Goal: Information Seeking & Learning: Learn about a topic

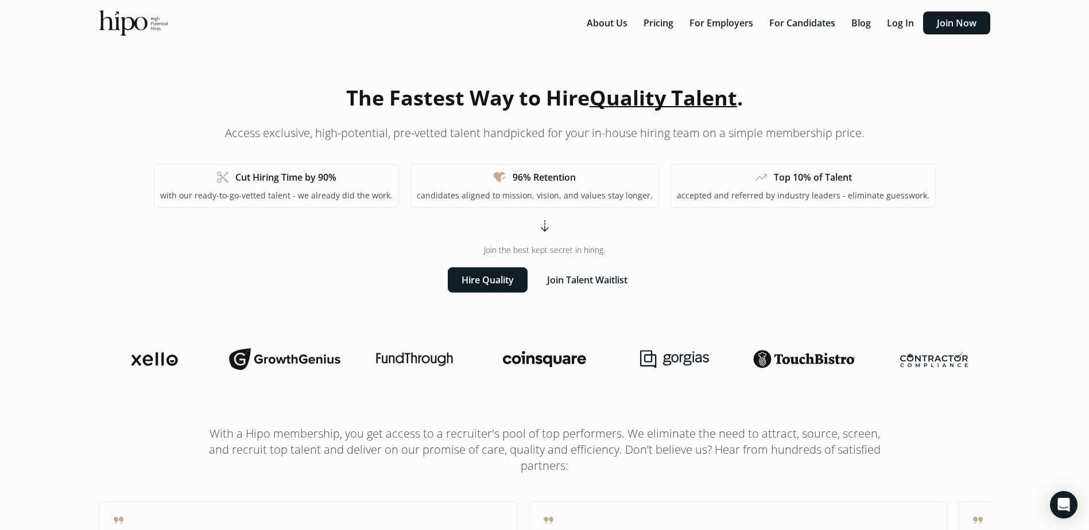
drag, startPoint x: 381, startPoint y: 91, endPoint x: 537, endPoint y: 98, distance: 155.7
click at [537, 98] on h1 "The Fastest Way to Hire Quality Talent ." at bounding box center [544, 98] width 397 height 31
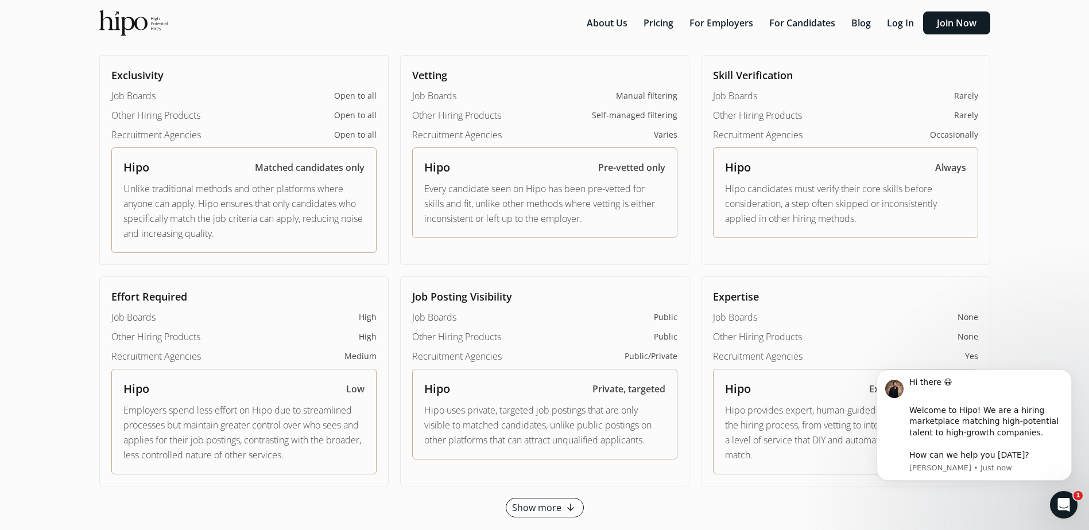
scroll to position [746, 0]
click at [669, 25] on button "Pricing" at bounding box center [659, 22] width 44 height 23
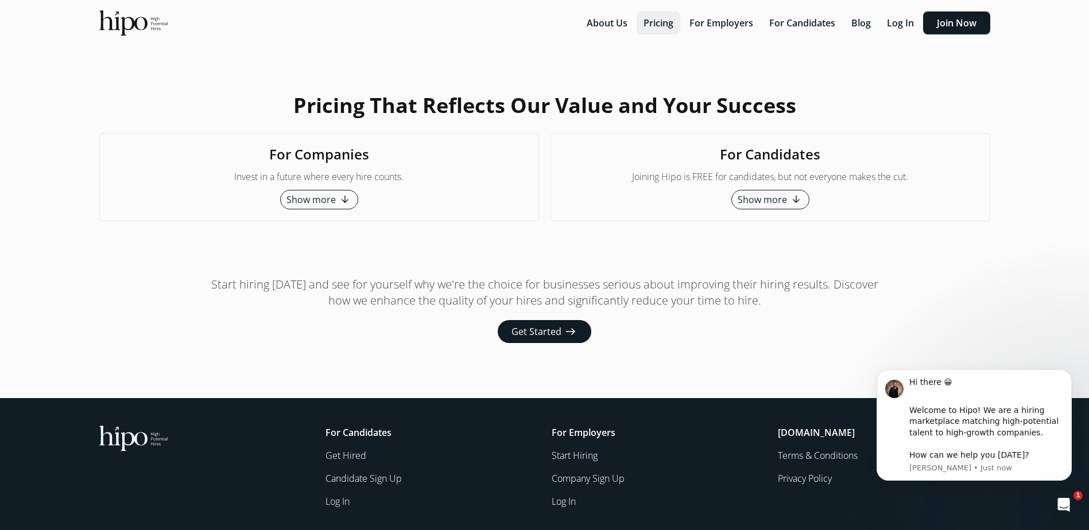
scroll to position [2791, 0]
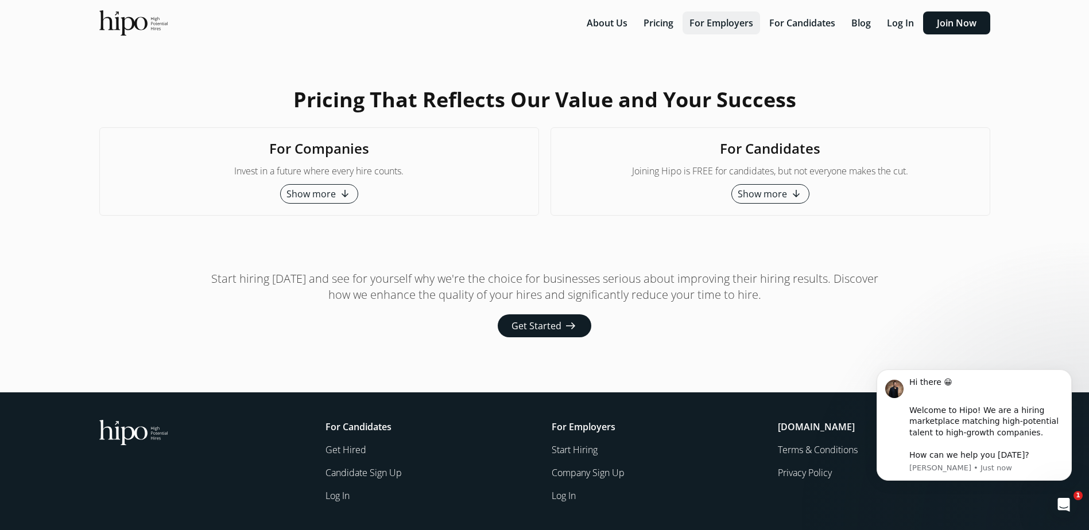
click at [702, 25] on button "For Employers" at bounding box center [720, 22] width 77 height 23
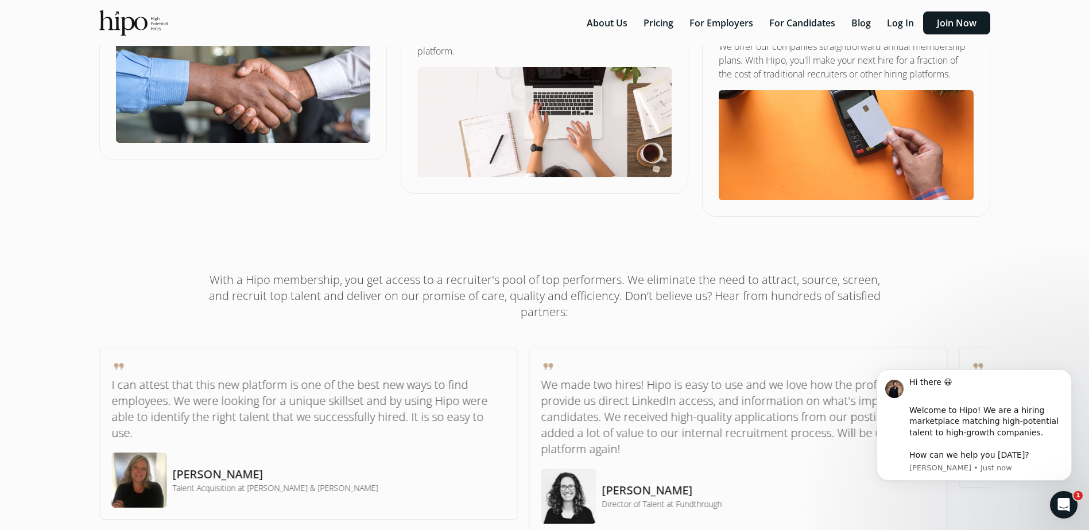
scroll to position [861, 0]
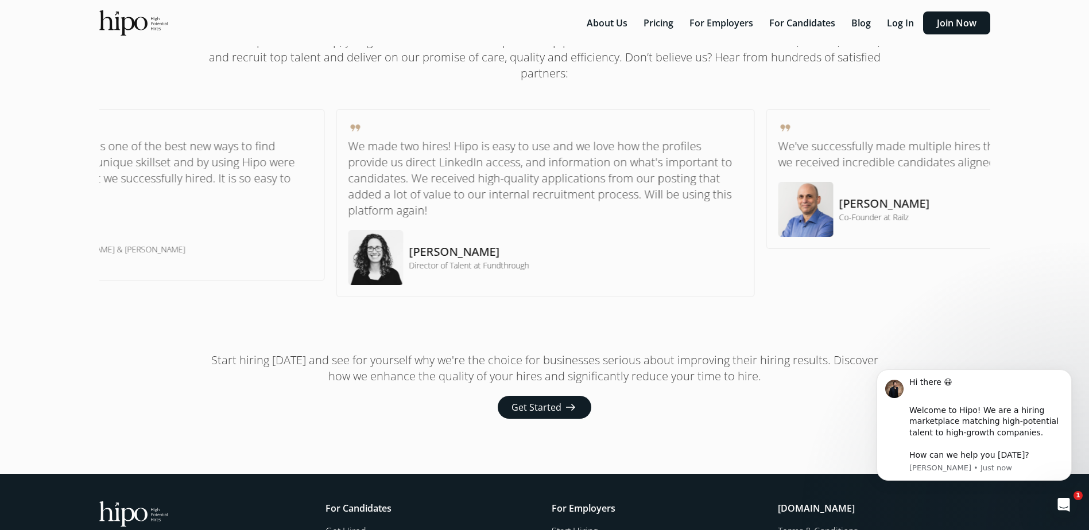
drag, startPoint x: 841, startPoint y: 207, endPoint x: 417, endPoint y: 199, distance: 424.9
click at [409, 199] on p "We made two hires! Hipo is easy to use and we love how the profiles provide us …" at bounding box center [545, 178] width 394 height 80
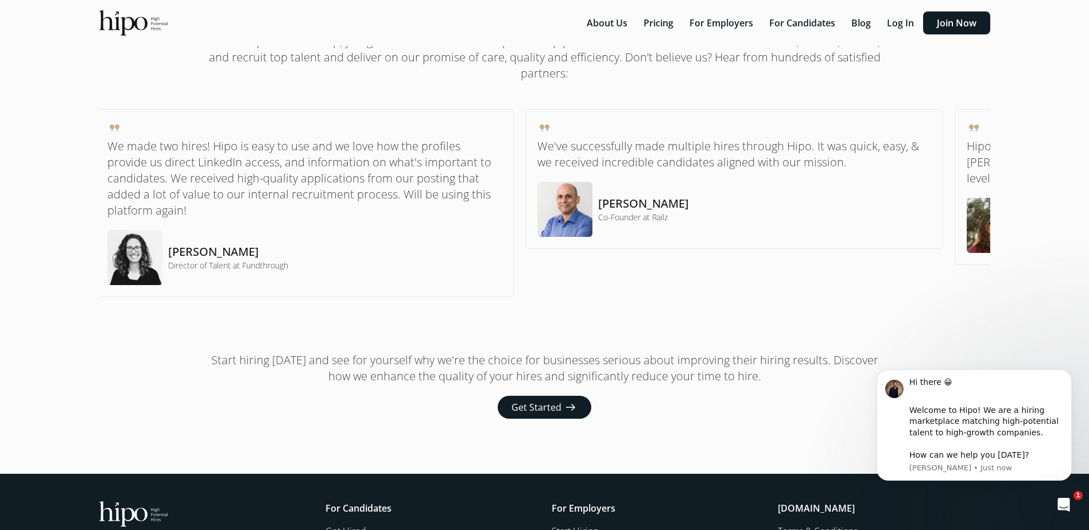
drag, startPoint x: 815, startPoint y: 188, endPoint x: 410, endPoint y: 199, distance: 404.8
click at [537, 199] on div "Ron B. Co-Founder at Railz" at bounding box center [734, 209] width 394 height 55
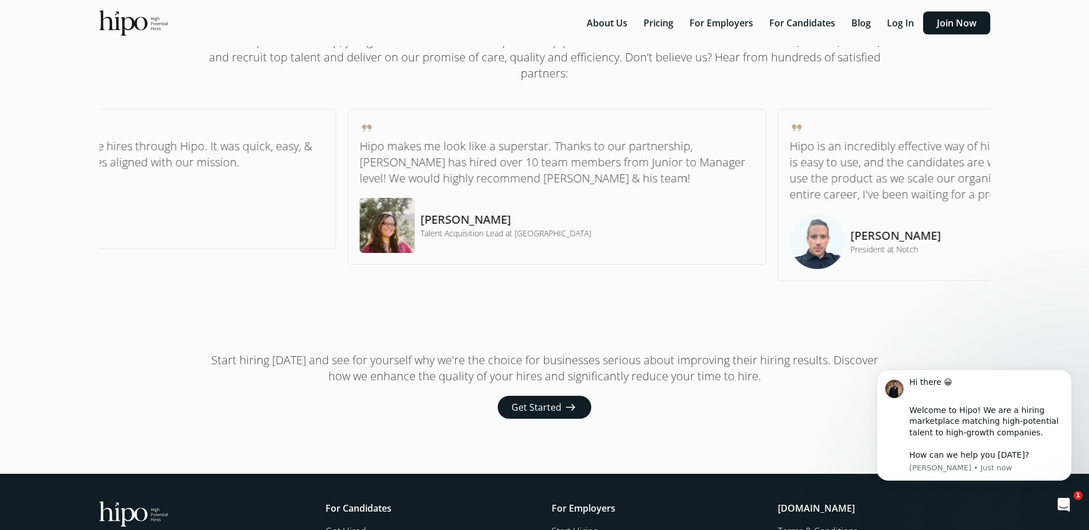
drag, startPoint x: 794, startPoint y: 194, endPoint x: 449, endPoint y: 191, distance: 345.0
click at [437, 193] on div "format_quote Hipo makes me look like a superstar. Thanks to our partnership, Xe…" at bounding box center [556, 187] width 394 height 132
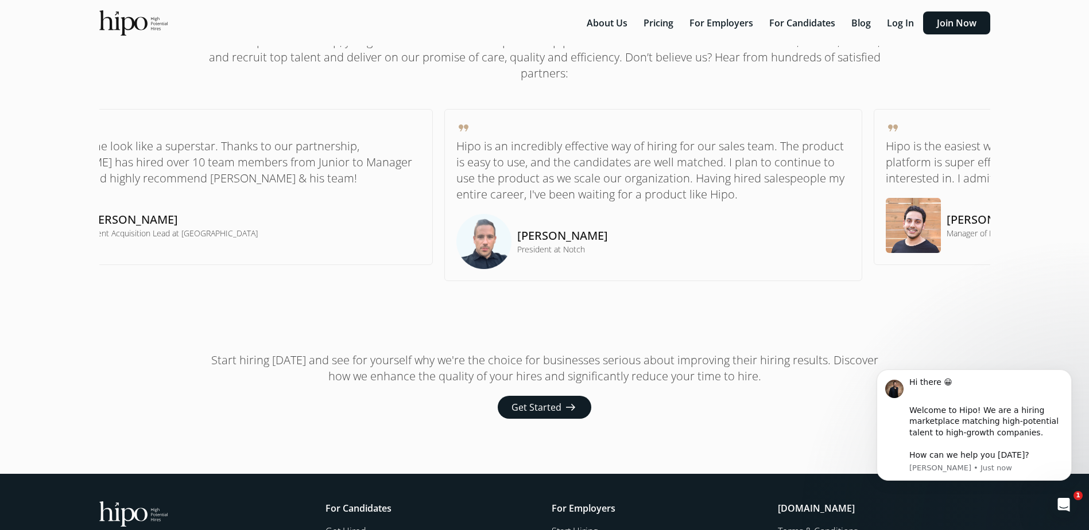
drag, startPoint x: 766, startPoint y: 188, endPoint x: 373, endPoint y: 176, distance: 394.0
click at [456, 177] on p "Hipo is an incredibly effective way of hiring for our sales team. The product i…" at bounding box center [653, 170] width 394 height 64
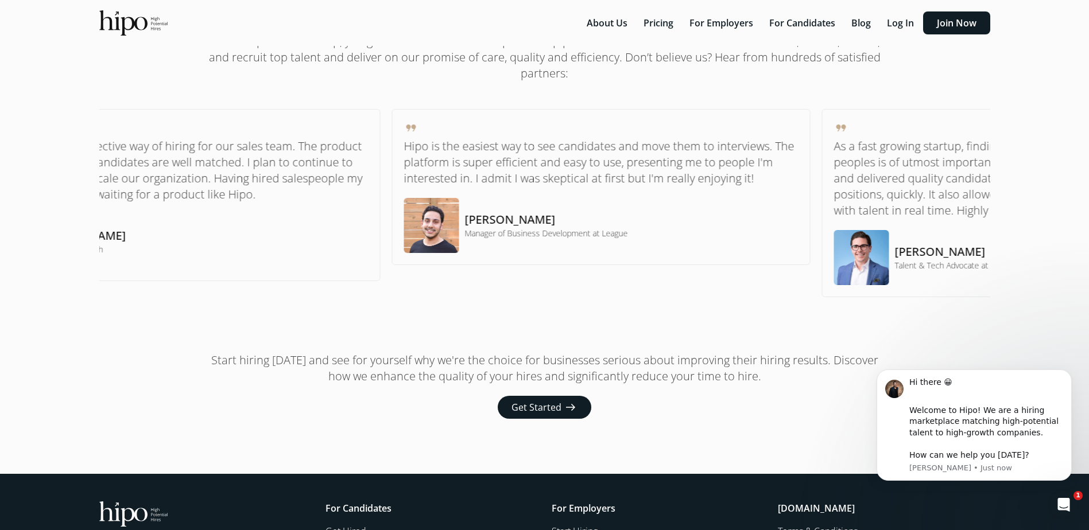
drag, startPoint x: 773, startPoint y: 178, endPoint x: 404, endPoint y: 164, distance: 369.4
click at [415, 164] on p "Hipo is the easiest way to see candidates and move them to interviews. The plat…" at bounding box center [601, 162] width 394 height 48
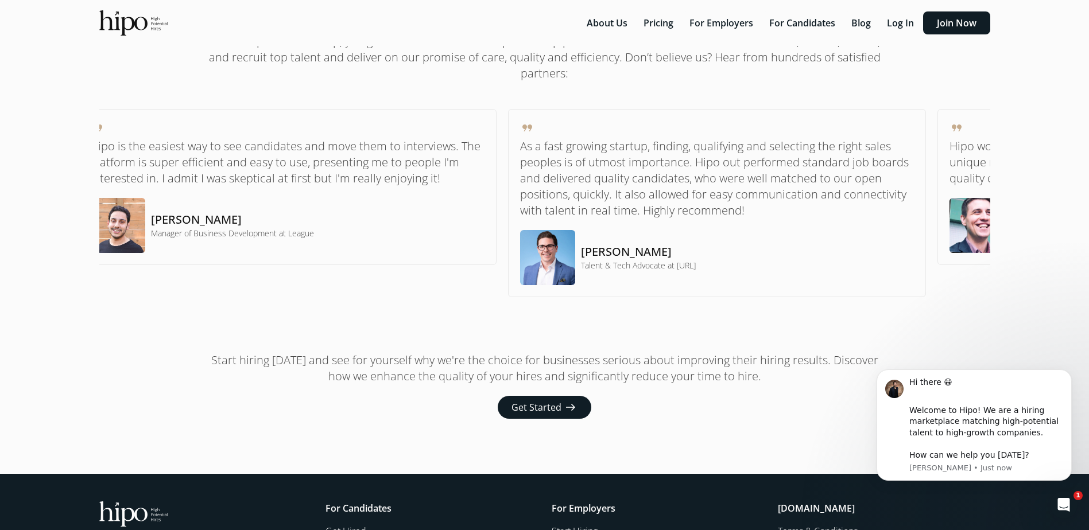
drag, startPoint x: 841, startPoint y: 197, endPoint x: 482, endPoint y: 174, distance: 360.6
click at [519, 176] on p "As a fast growing startup, finding, qualifying and selecting the right sales pe…" at bounding box center [716, 178] width 394 height 80
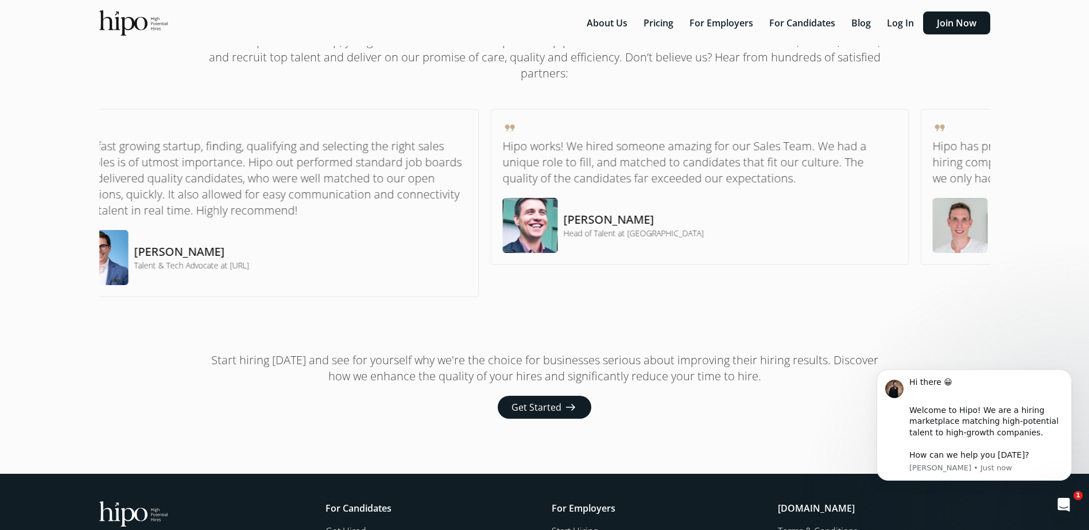
drag, startPoint x: 806, startPoint y: 177, endPoint x: 411, endPoint y: 144, distance: 396.9
click at [502, 144] on p "Hipo works! We hired someone amazing for our Sales Team. We had a unique role t…" at bounding box center [699, 162] width 394 height 48
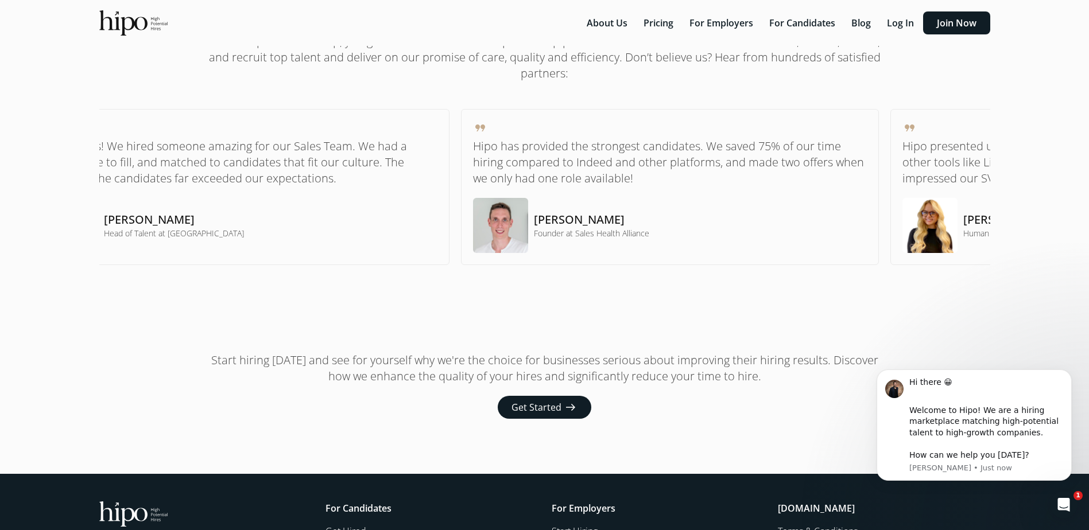
drag, startPoint x: 821, startPoint y: 189, endPoint x: 557, endPoint y: 168, distance: 264.9
click at [557, 168] on div "format_quote Hipo has provided the strongest candidates. We saved 75% of our ti…" at bounding box center [669, 187] width 394 height 132
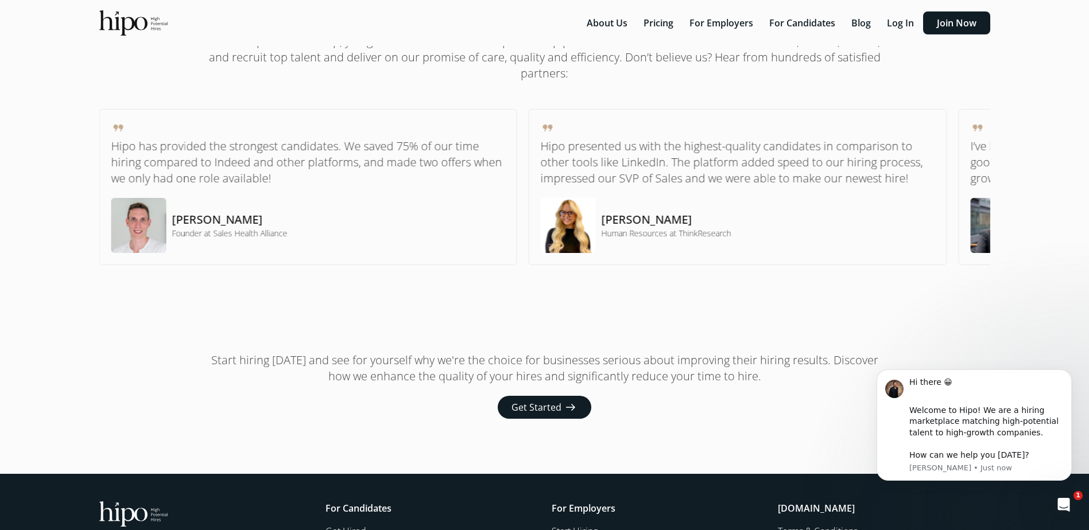
drag, startPoint x: 800, startPoint y: 183, endPoint x: 622, endPoint y: 184, distance: 177.9
click at [635, 184] on p "Hipo presented us with the highest-quality candidates in comparison to other to…" at bounding box center [737, 162] width 394 height 48
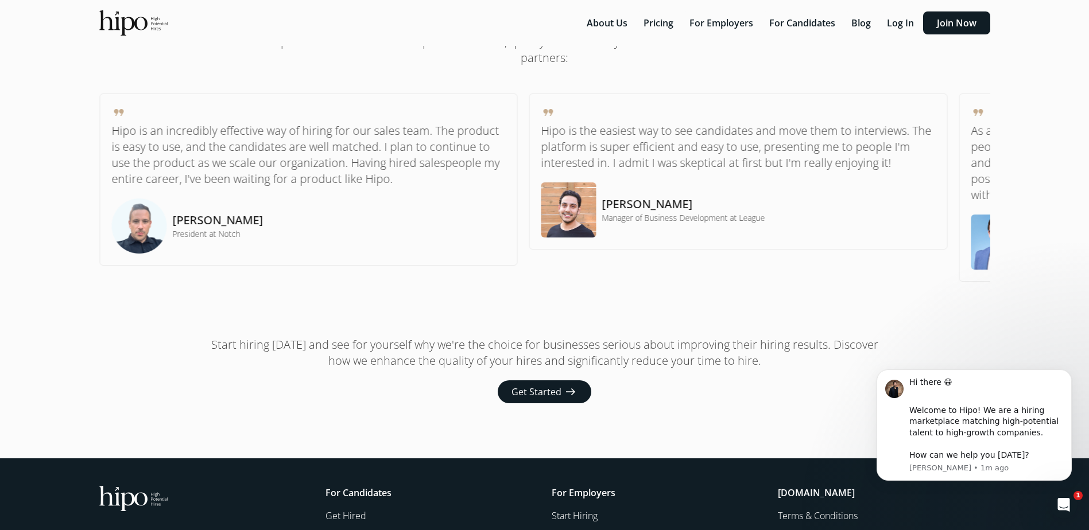
scroll to position [943, 0]
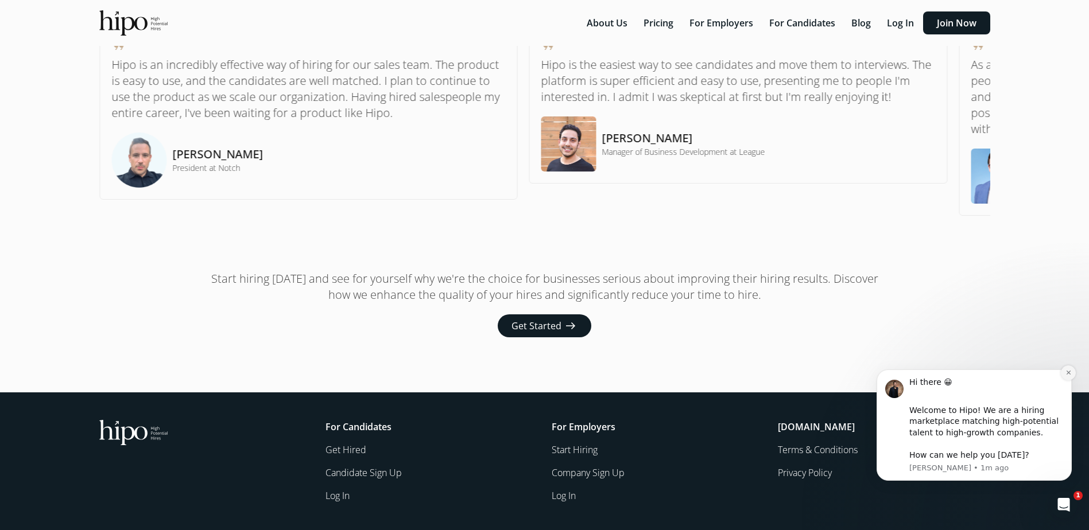
click at [1064, 378] on button "Dismiss notification" at bounding box center [1068, 373] width 15 height 15
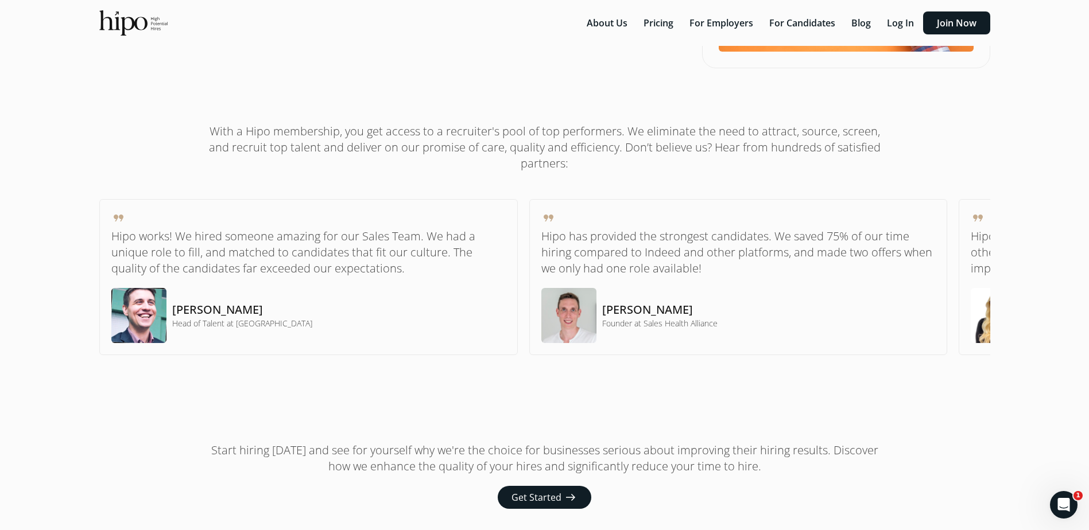
scroll to position [541, 0]
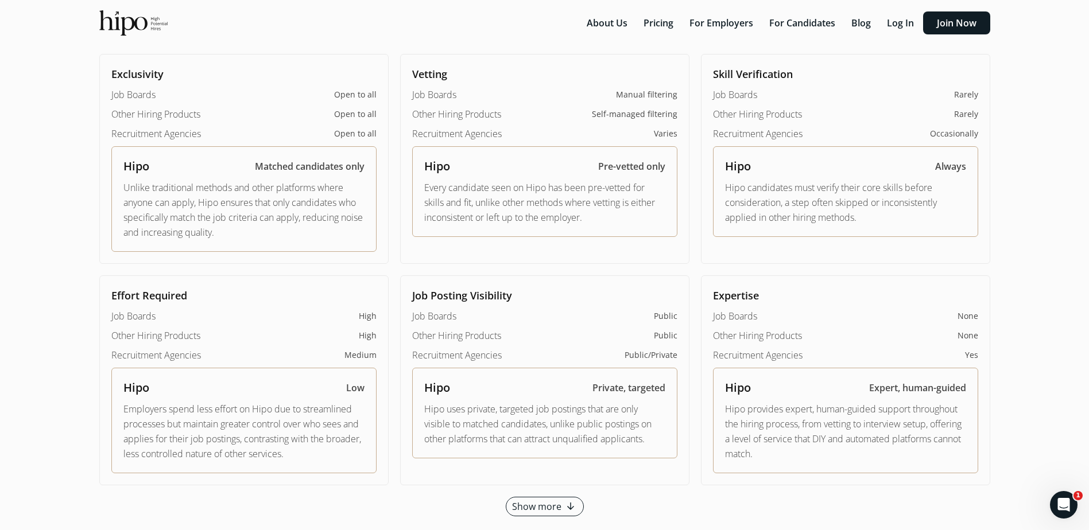
scroll to position [746, 0]
